Goal: Transaction & Acquisition: Purchase product/service

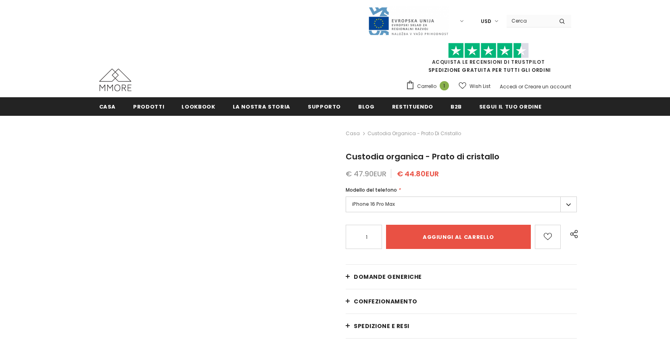
type input "Add to cart"
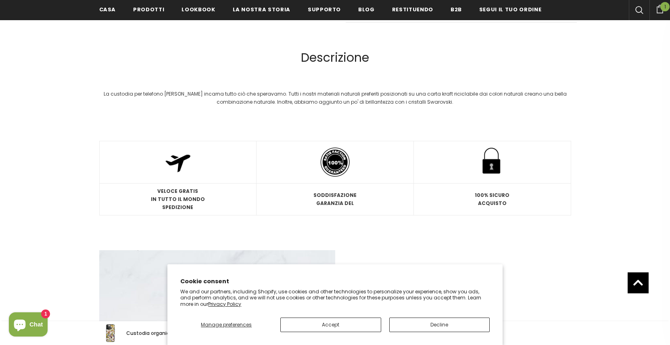
scroll to position [1035, 0]
